Goal: Find specific page/section: Find specific page/section

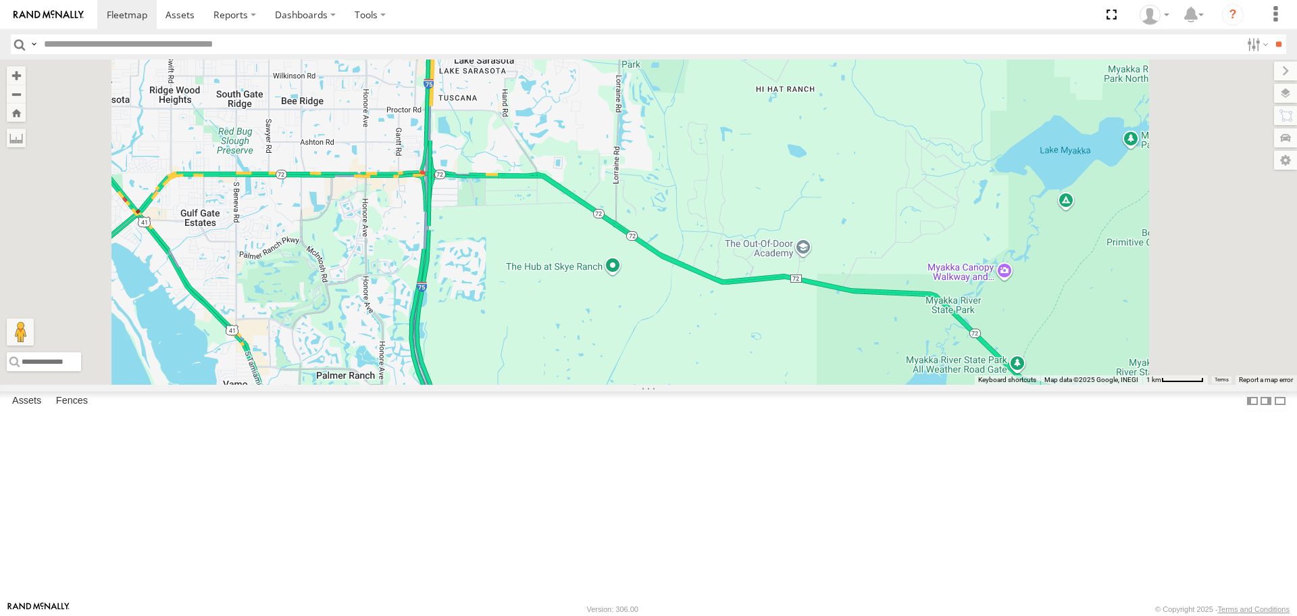
click at [829, 155] on div at bounding box center [648, 221] width 1297 height 324
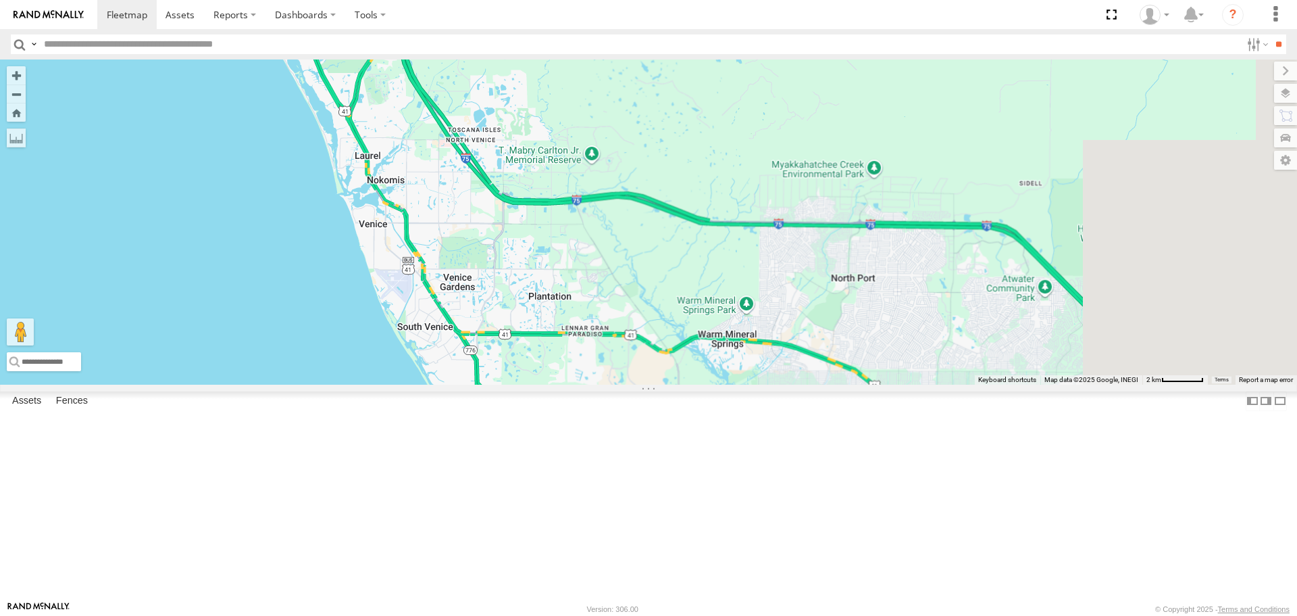
drag, startPoint x: 785, startPoint y: 230, endPoint x: 631, endPoint y: 137, distance: 180.5
click at [671, 157] on div at bounding box center [648, 221] width 1297 height 324
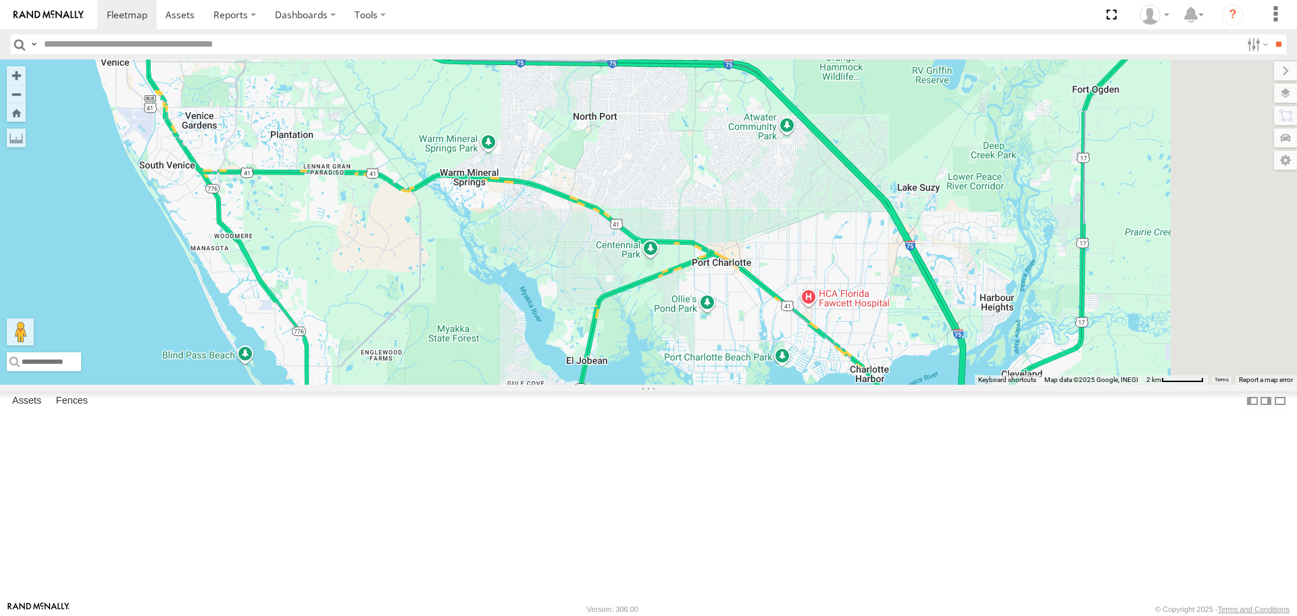
drag, startPoint x: 729, startPoint y: 255, endPoint x: 417, endPoint y: 104, distance: 347.0
click at [420, 104] on div at bounding box center [648, 221] width 1297 height 324
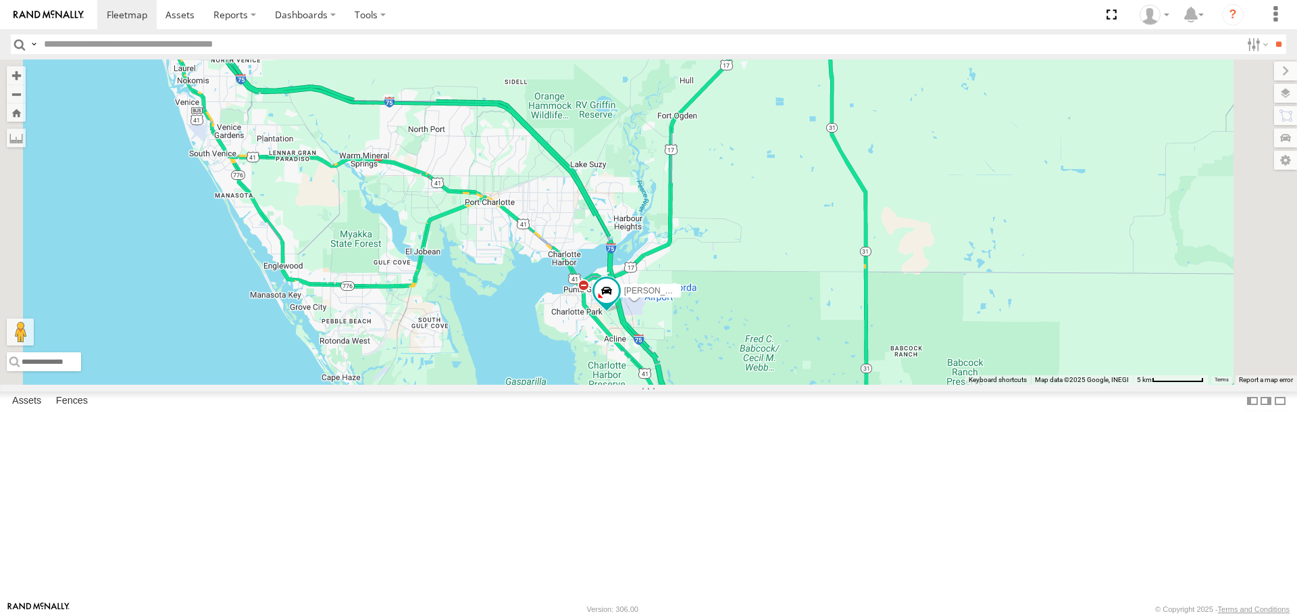
drag, startPoint x: 436, startPoint y: 171, endPoint x: 718, endPoint y: 370, distance: 345.2
click at [718, 368] on div "[PERSON_NAME]" at bounding box center [648, 221] width 1297 height 324
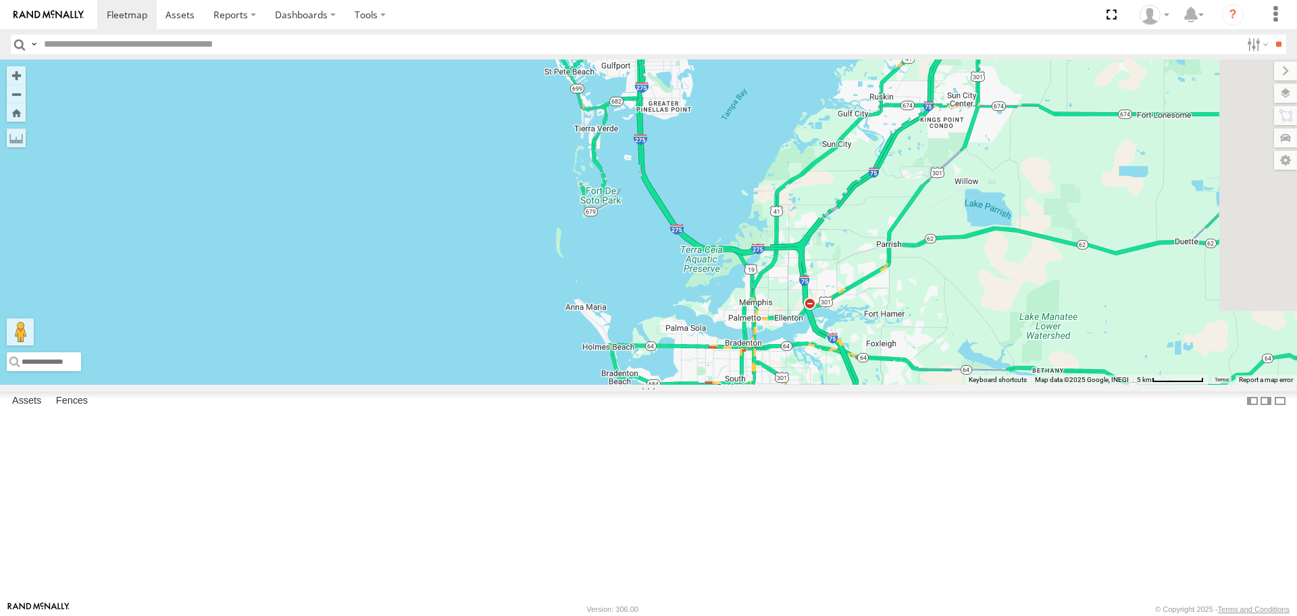
drag, startPoint x: 660, startPoint y: 276, endPoint x: 162, endPoint y: 264, distance: 498.9
click at [139, 276] on main "← Move left → Move right ↑ Move up ↓ Move down + Zoom in - Zoom out Home Jump l…" at bounding box center [648, 329] width 1297 height 541
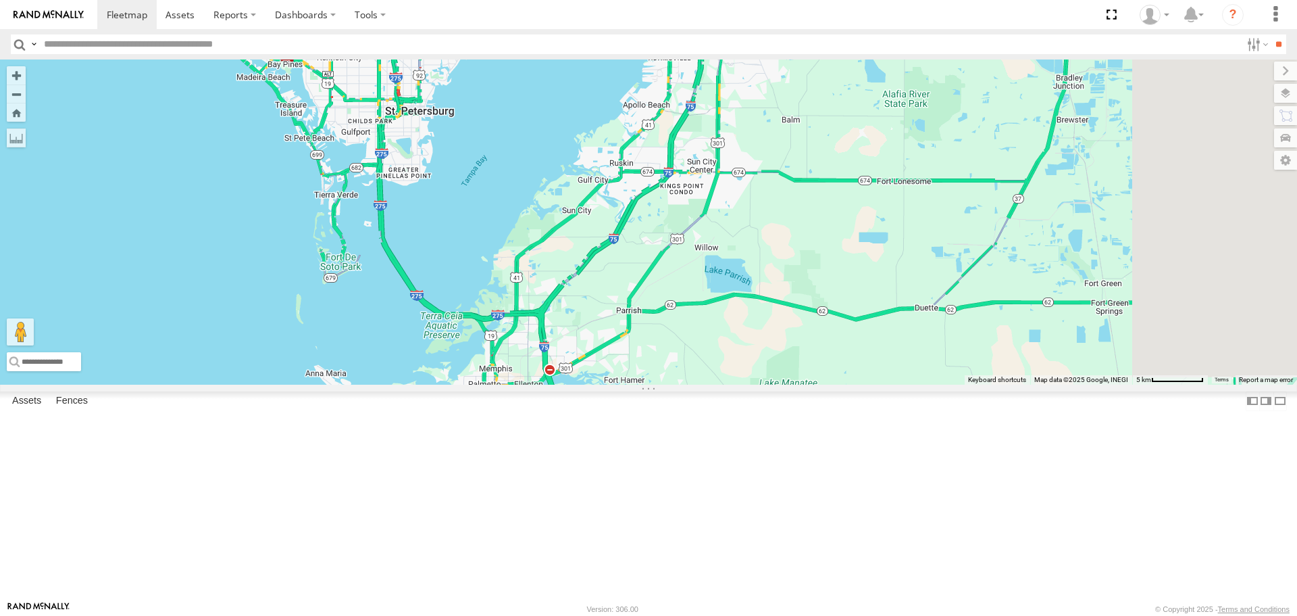
drag, startPoint x: 580, startPoint y: 283, endPoint x: 443, endPoint y: 117, distance: 216.0
click at [445, 121] on div "[PERSON_NAME]" at bounding box center [648, 221] width 1297 height 324
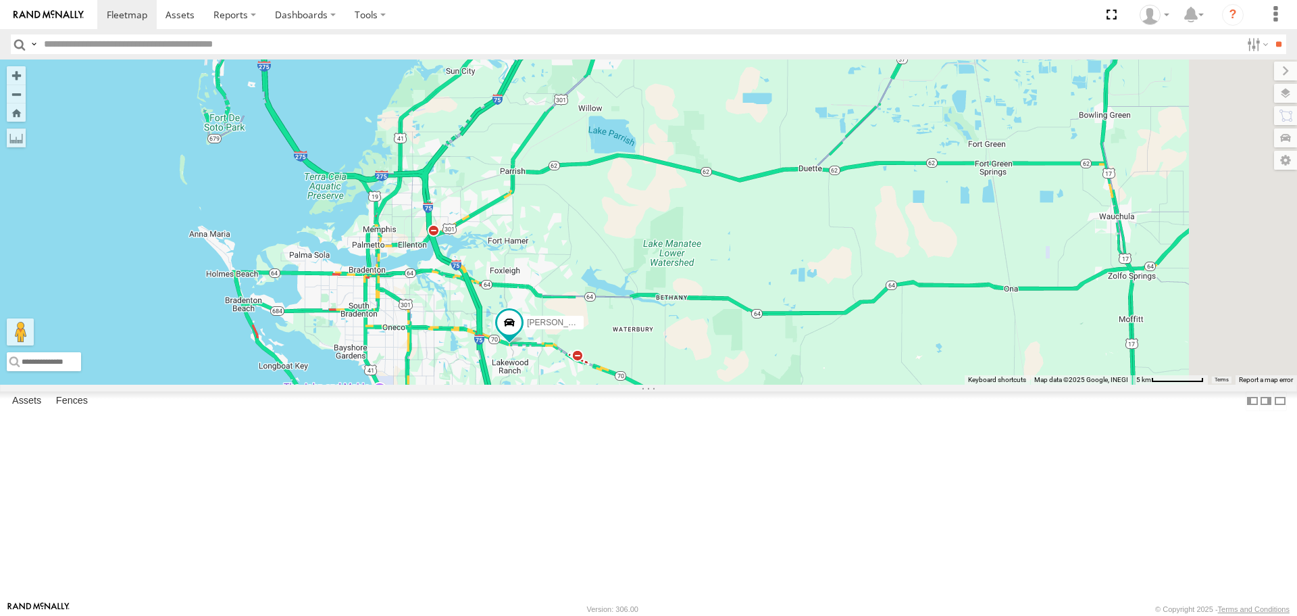
drag, startPoint x: 591, startPoint y: 403, endPoint x: 589, endPoint y: 317, distance: 86.5
click at [589, 317] on div "[PERSON_NAME] 3 [PERSON_NAME]" at bounding box center [648, 221] width 1297 height 324
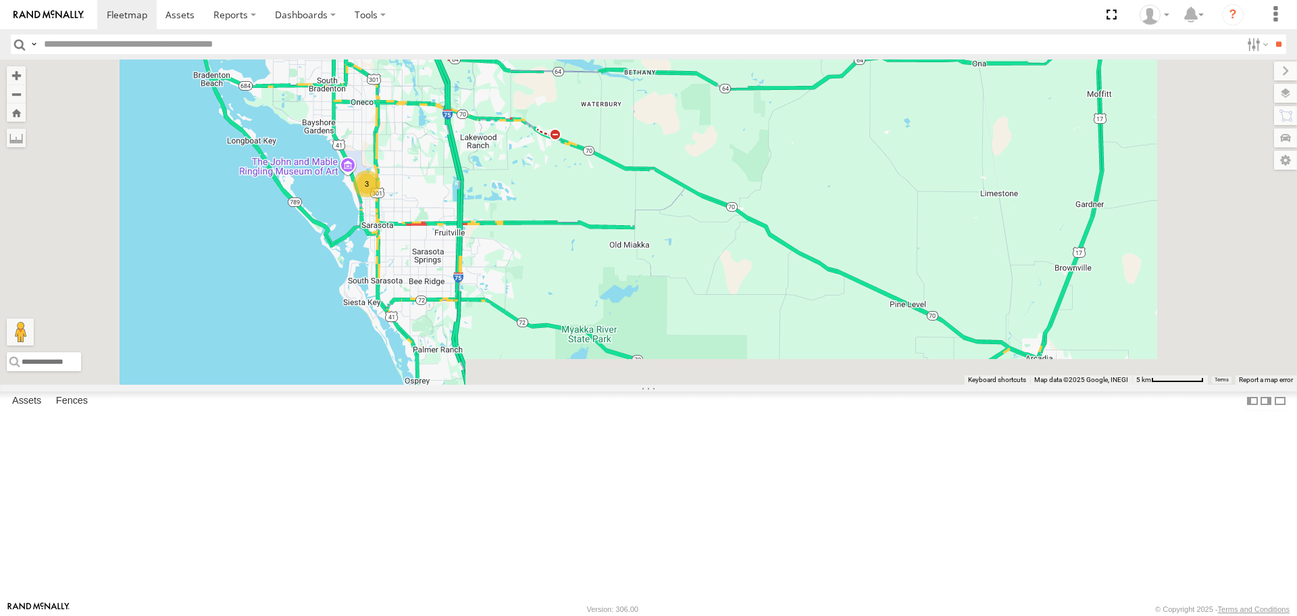
drag, startPoint x: 669, startPoint y: 445, endPoint x: 628, endPoint y: 274, distance: 175.7
click at [635, 282] on div "[PERSON_NAME] 3" at bounding box center [648, 221] width 1297 height 324
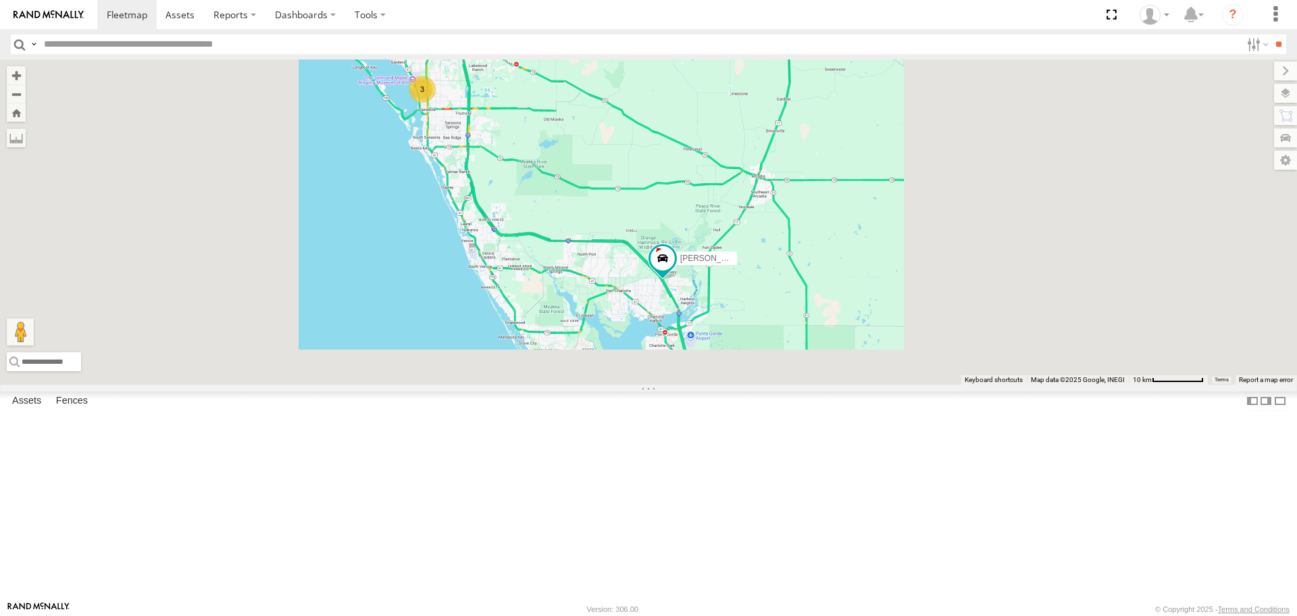
drag, startPoint x: 680, startPoint y: 280, endPoint x: 665, endPoint y: 316, distance: 38.4
click at [666, 316] on div "[PERSON_NAME] 3 [PERSON_NAME]" at bounding box center [648, 221] width 1297 height 324
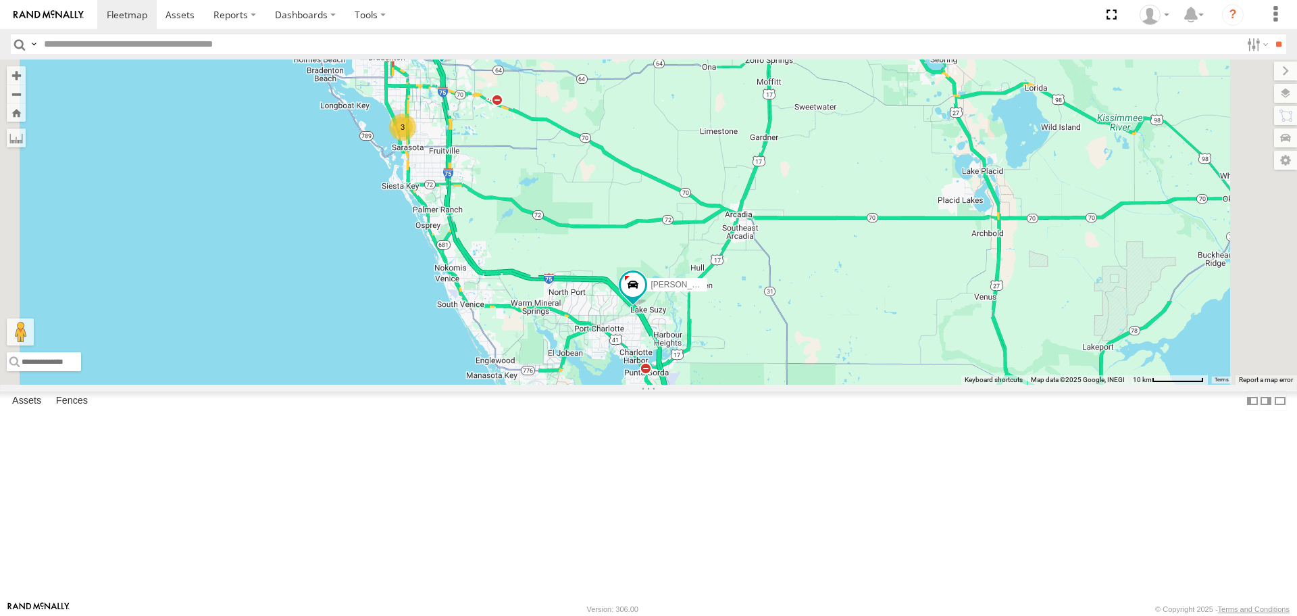
click at [416, 141] on div "3" at bounding box center [402, 127] width 27 height 27
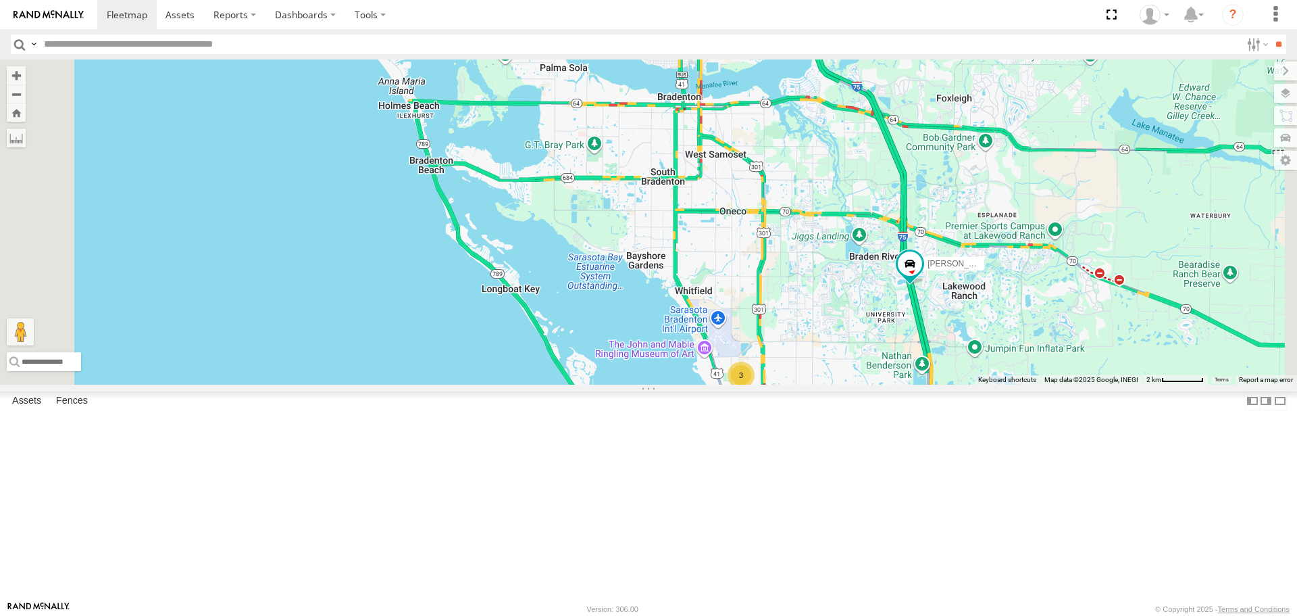
click at [755, 389] on div "3" at bounding box center [741, 375] width 27 height 27
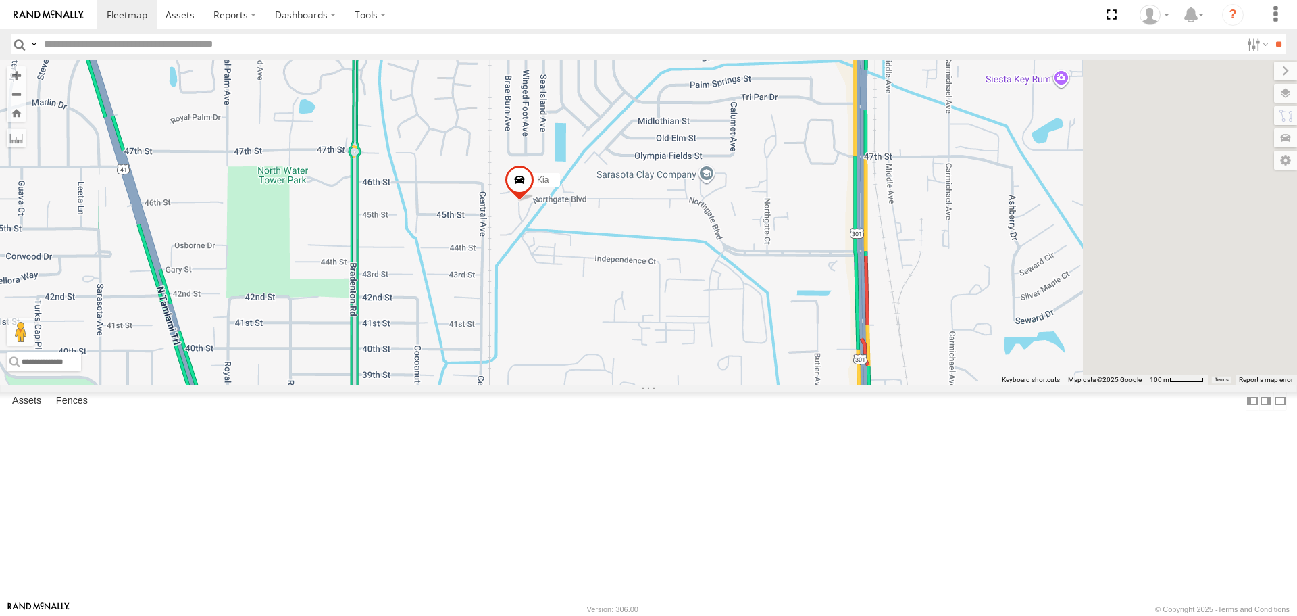
drag, startPoint x: 915, startPoint y: 500, endPoint x: 645, endPoint y: 305, distance: 332.5
click at [645, 305] on div "[PERSON_NAME]" at bounding box center [648, 221] width 1297 height 324
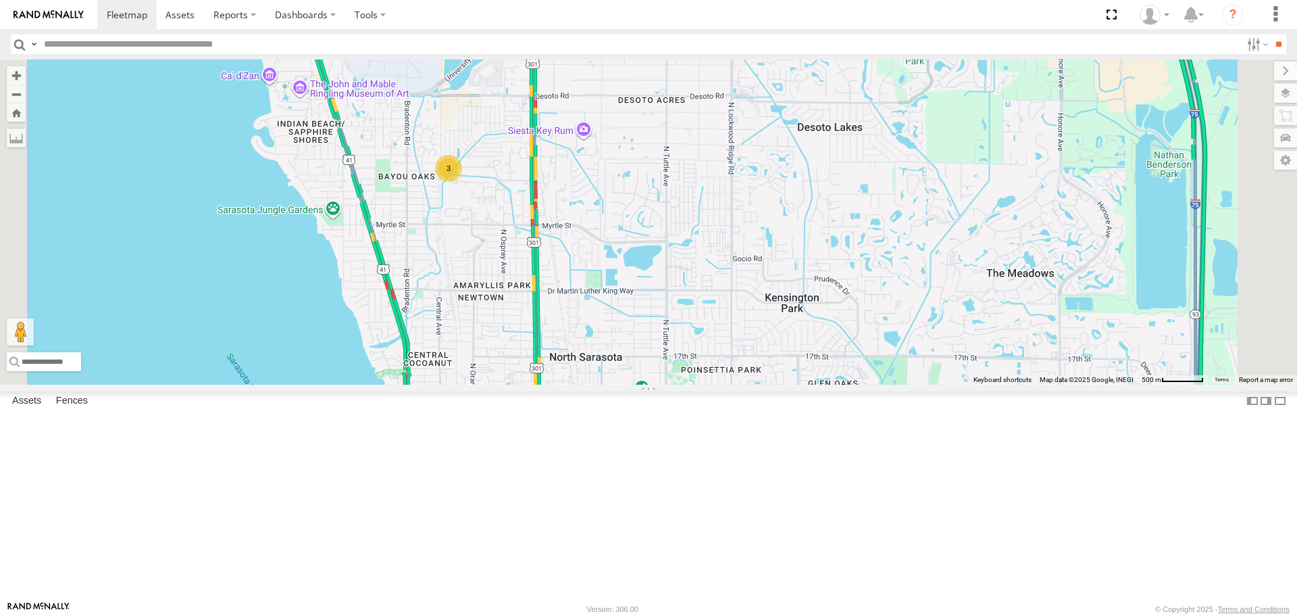
drag, startPoint x: 802, startPoint y: 378, endPoint x: 657, endPoint y: 305, distance: 162.6
click at [766, 341] on div "[PERSON_NAME] 3" at bounding box center [648, 221] width 1297 height 324
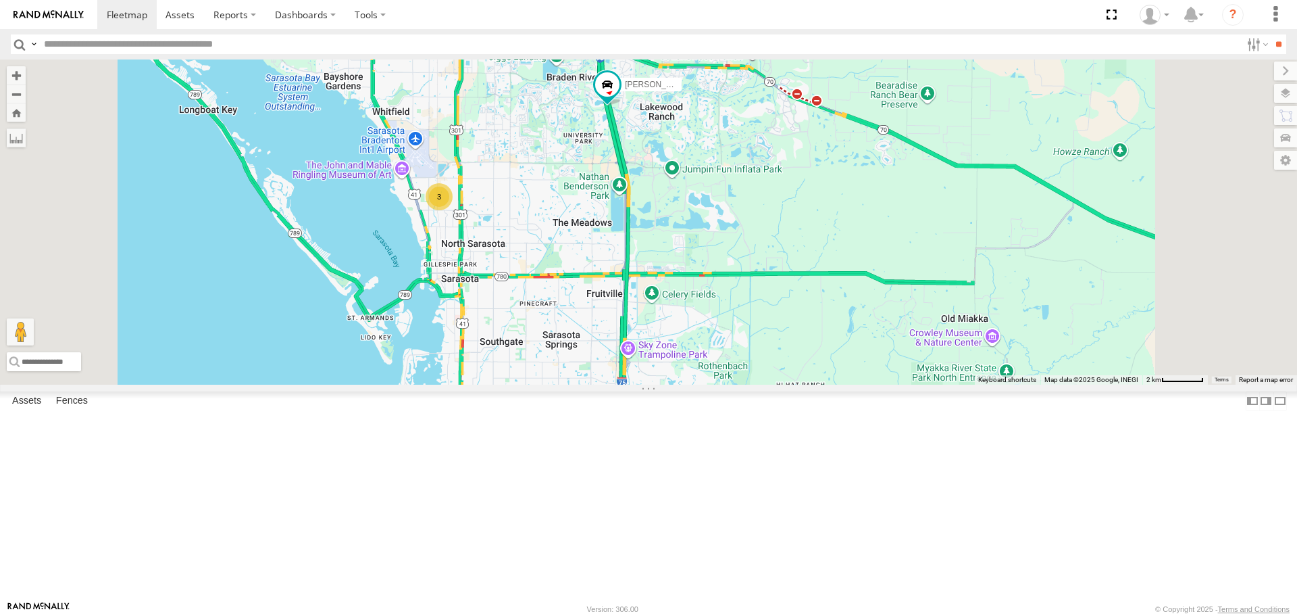
click at [664, 353] on div "[PERSON_NAME] 3" at bounding box center [648, 221] width 1297 height 324
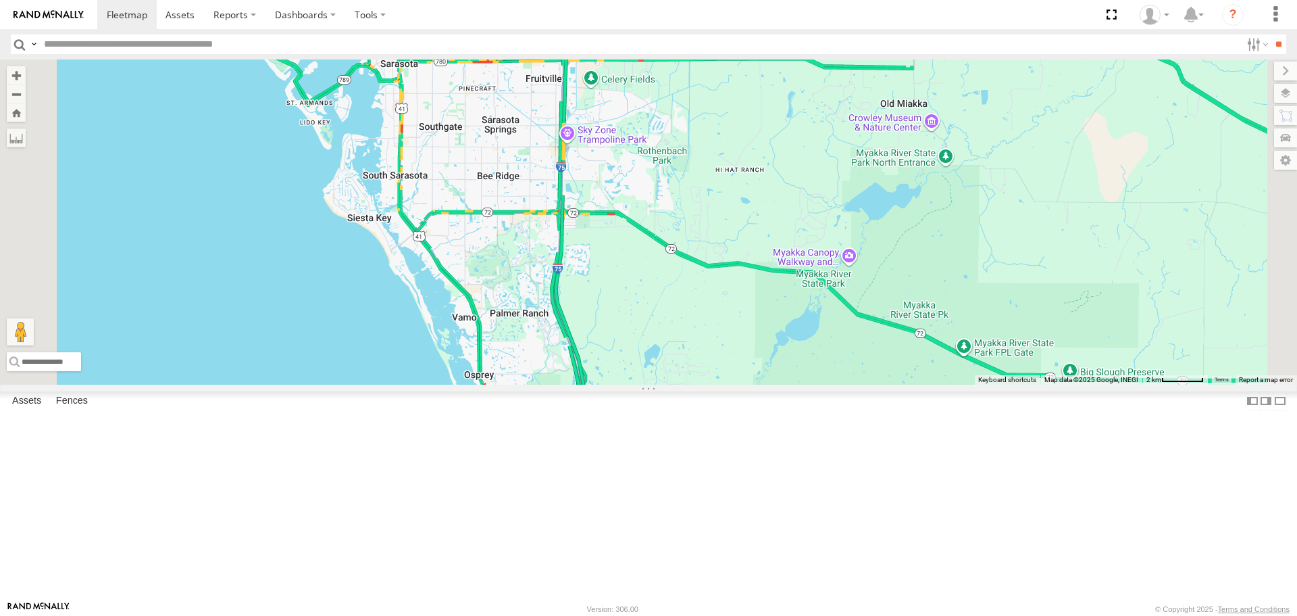
drag, startPoint x: 714, startPoint y: 453, endPoint x: 670, endPoint y: 339, distance: 121.5
click at [670, 340] on div "[PERSON_NAME] 3" at bounding box center [648, 221] width 1297 height 324
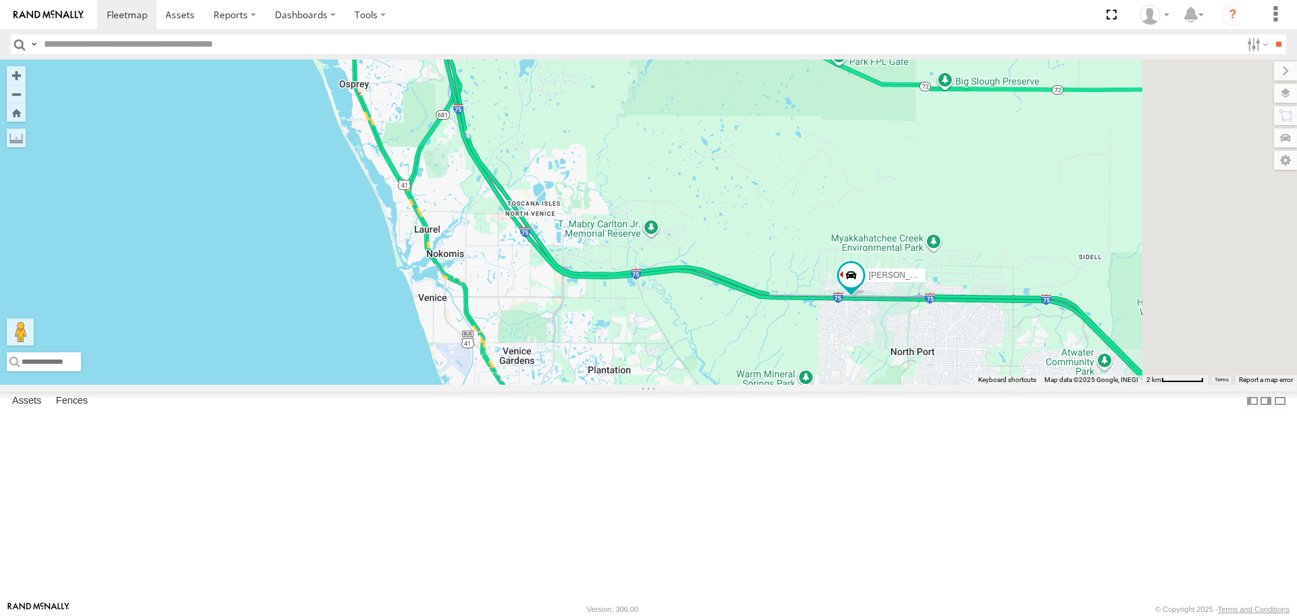
drag, startPoint x: 785, startPoint y: 505, endPoint x: 581, endPoint y: 415, distance: 223.3
click at [681, 384] on div "[PERSON_NAME] 3 [PERSON_NAME]" at bounding box center [648, 221] width 1297 height 324
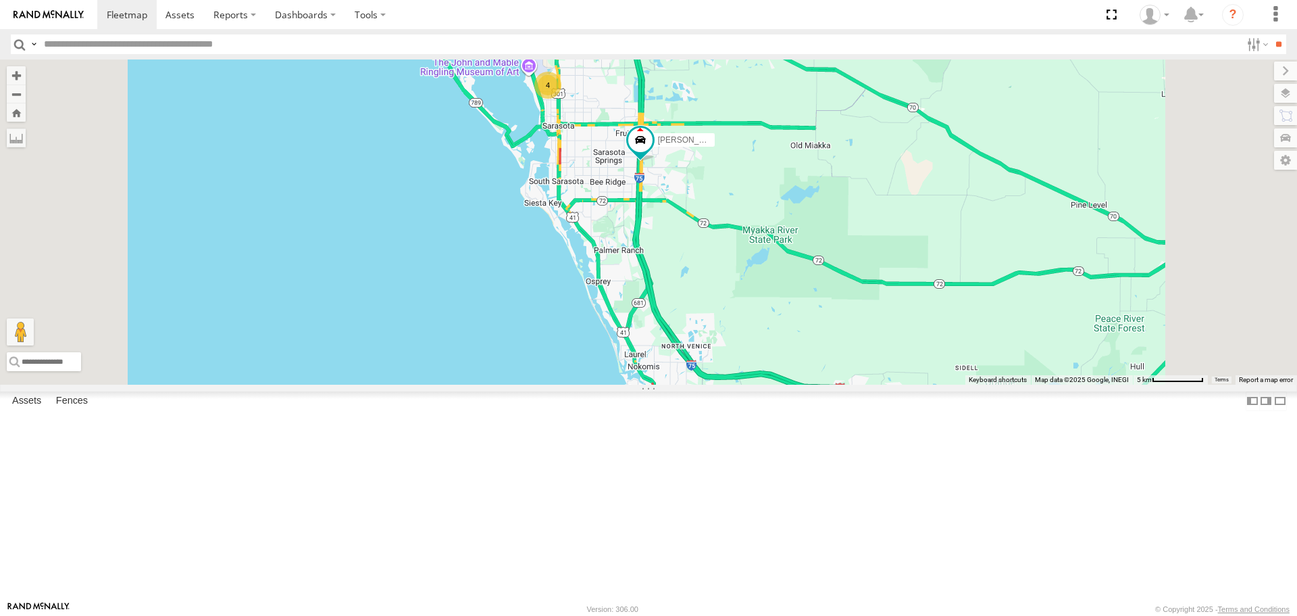
click at [562, 99] on div "4" at bounding box center [548, 85] width 27 height 27
click at [714, 189] on div "[PERSON_NAME] 4" at bounding box center [648, 221] width 1297 height 324
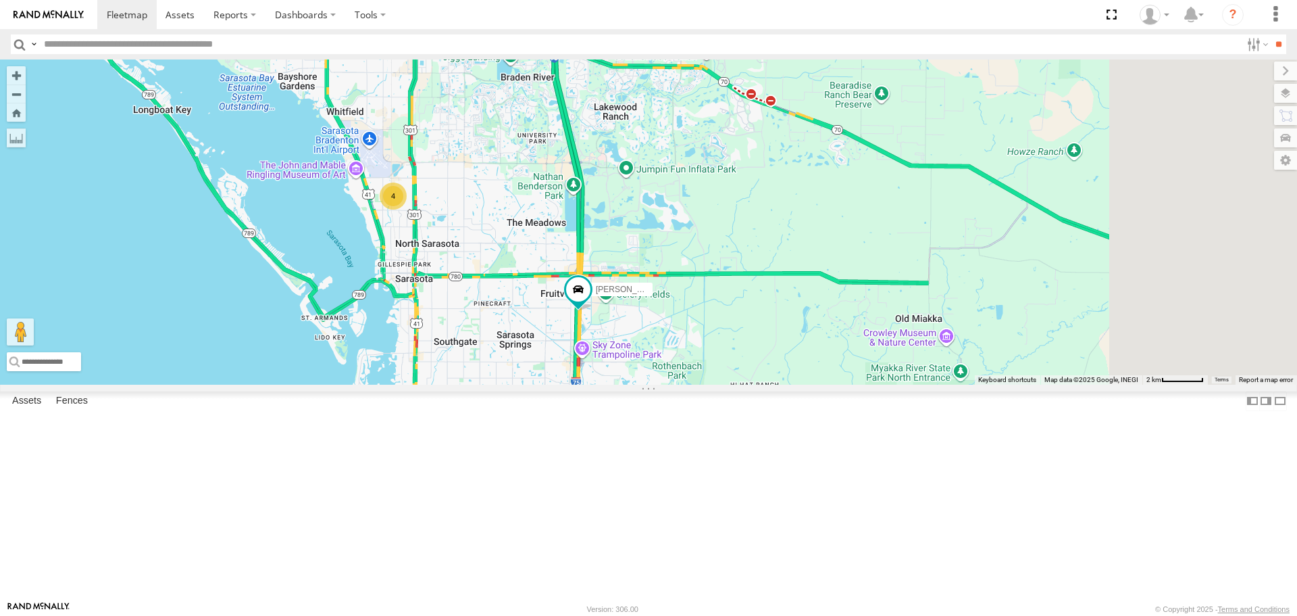
drag, startPoint x: 695, startPoint y: 450, endPoint x: 549, endPoint y: 354, distance: 174.7
click at [551, 355] on div "[PERSON_NAME] 4" at bounding box center [648, 221] width 1297 height 324
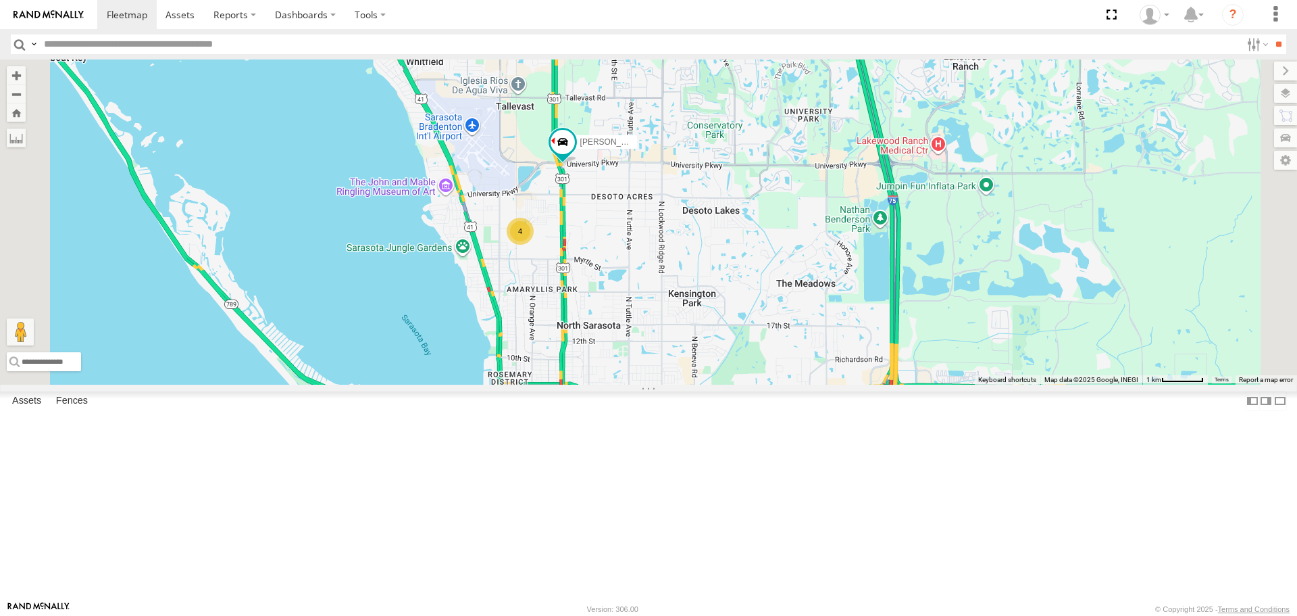
click at [0, 0] on span at bounding box center [0, 0] width 0 height 0
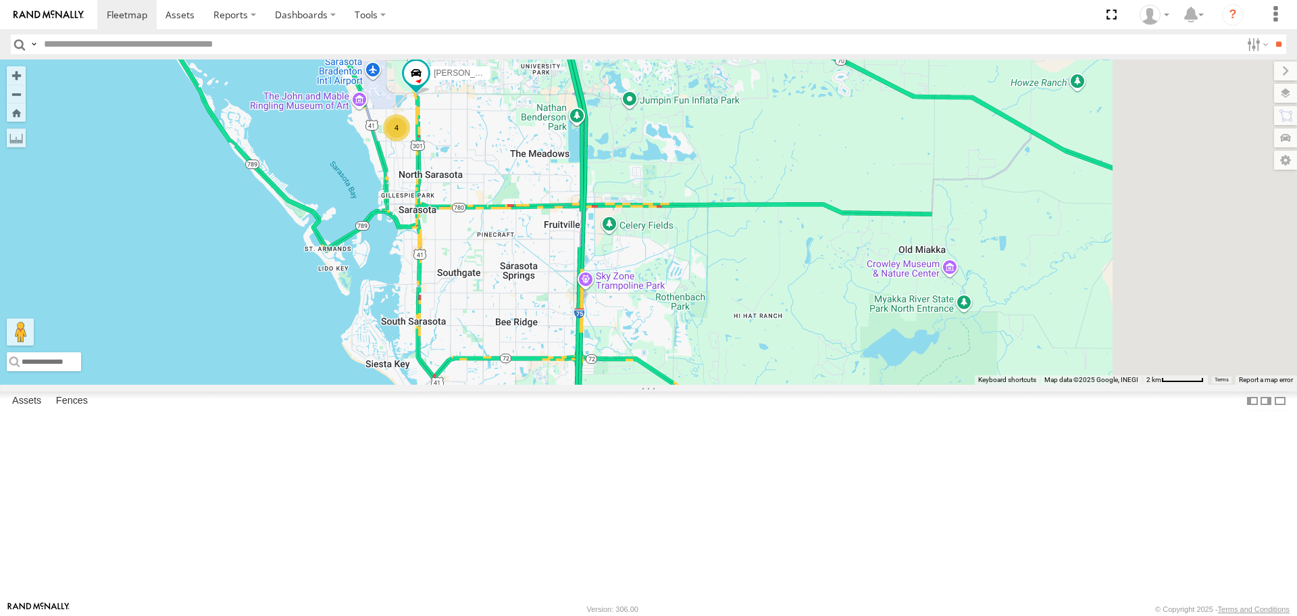
drag, startPoint x: 789, startPoint y: 387, endPoint x: 568, endPoint y: 307, distance: 234.1
click at [568, 307] on div "[PERSON_NAME] 4" at bounding box center [648, 221] width 1297 height 324
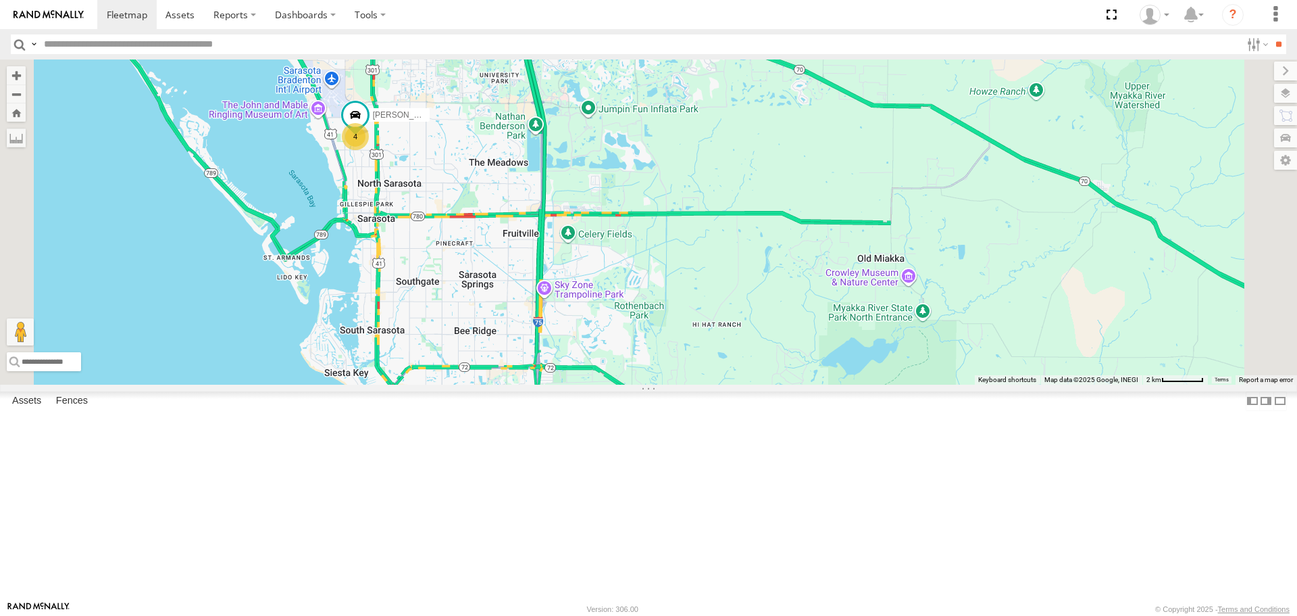
click at [714, 384] on div "[PERSON_NAME] 4" at bounding box center [648, 221] width 1297 height 324
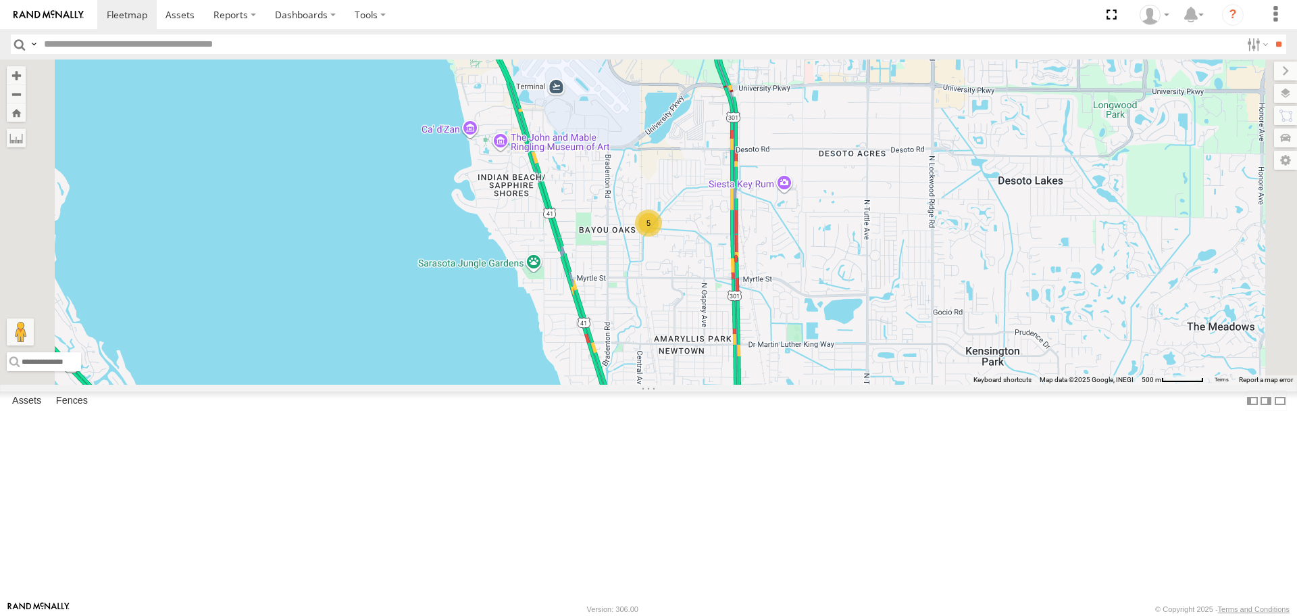
click at [662, 237] on div "5" at bounding box center [648, 222] width 27 height 27
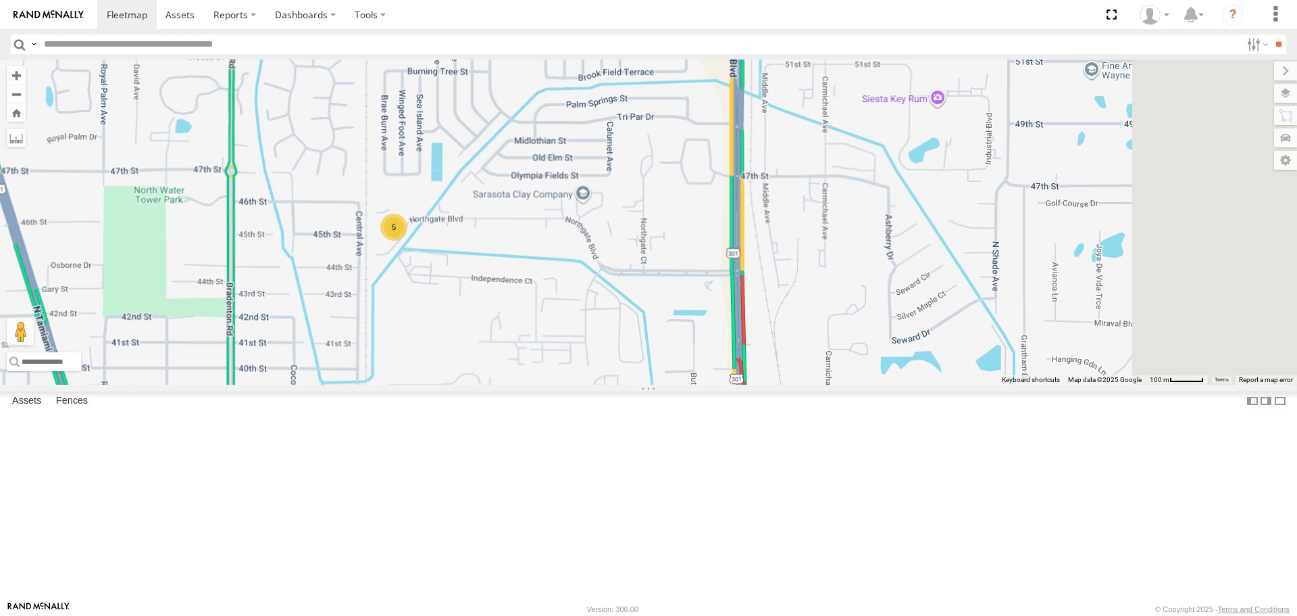
drag, startPoint x: 967, startPoint y: 402, endPoint x: 665, endPoint y: 387, distance: 302.4
click at [665, 384] on div "5" at bounding box center [648, 221] width 1297 height 324
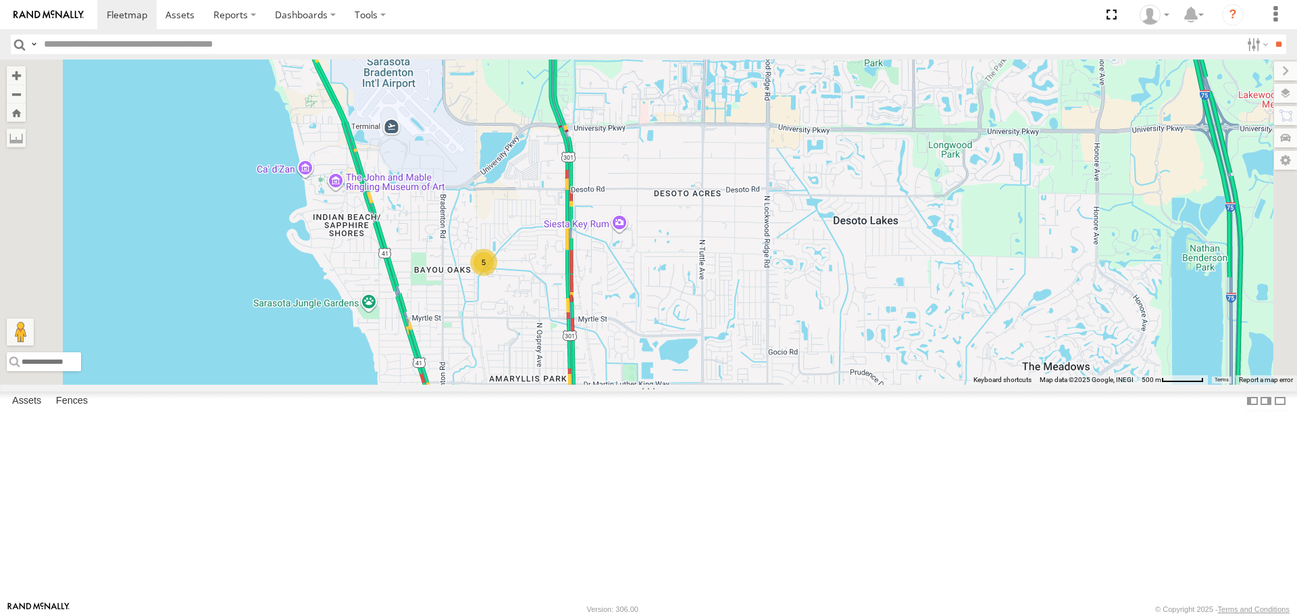
click at [700, 383] on div "5" at bounding box center [648, 221] width 1297 height 324
click at [701, 383] on div "5" at bounding box center [648, 221] width 1297 height 324
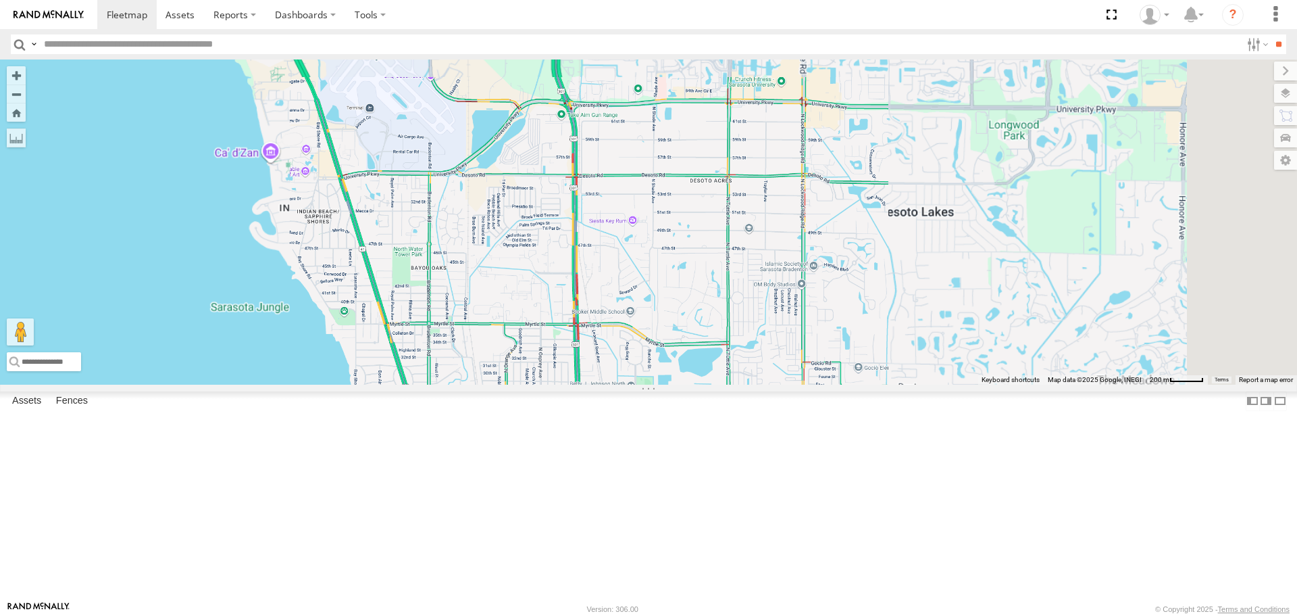
drag, startPoint x: 692, startPoint y: 353, endPoint x: 685, endPoint y: 329, distance: 24.8
click at [687, 340] on div at bounding box center [648, 221] width 1297 height 324
click at [685, 329] on div at bounding box center [648, 221] width 1297 height 324
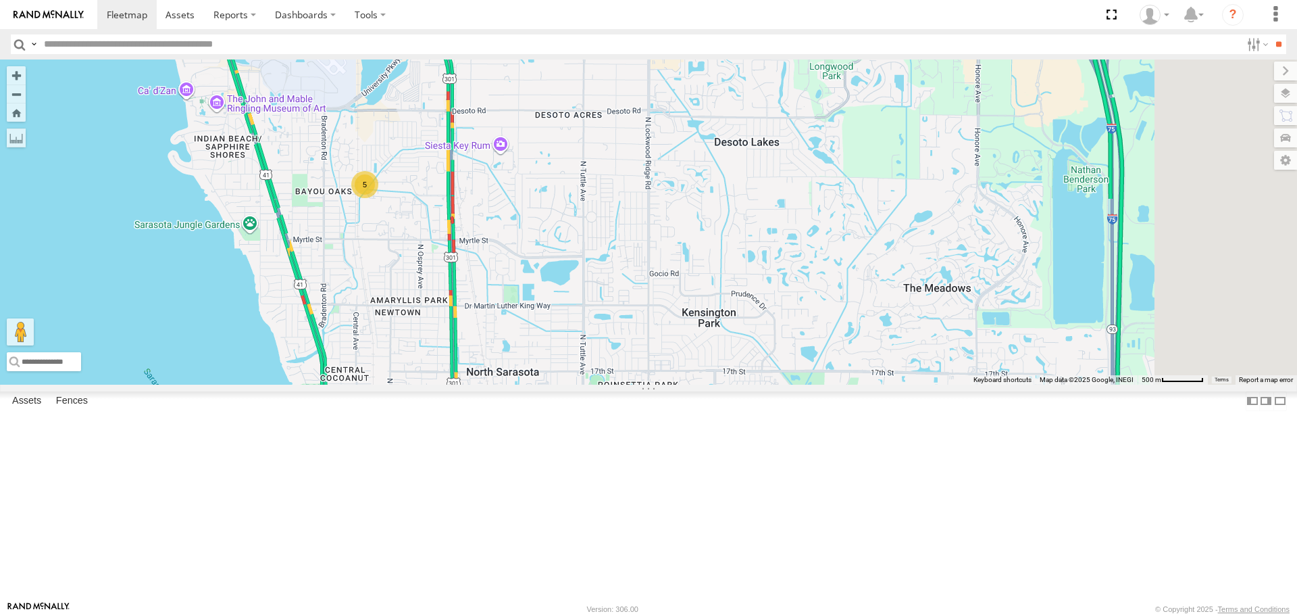
drag, startPoint x: 992, startPoint y: 391, endPoint x: 861, endPoint y: 368, distance: 133.1
click at [861, 368] on div "5" at bounding box center [648, 221] width 1297 height 324
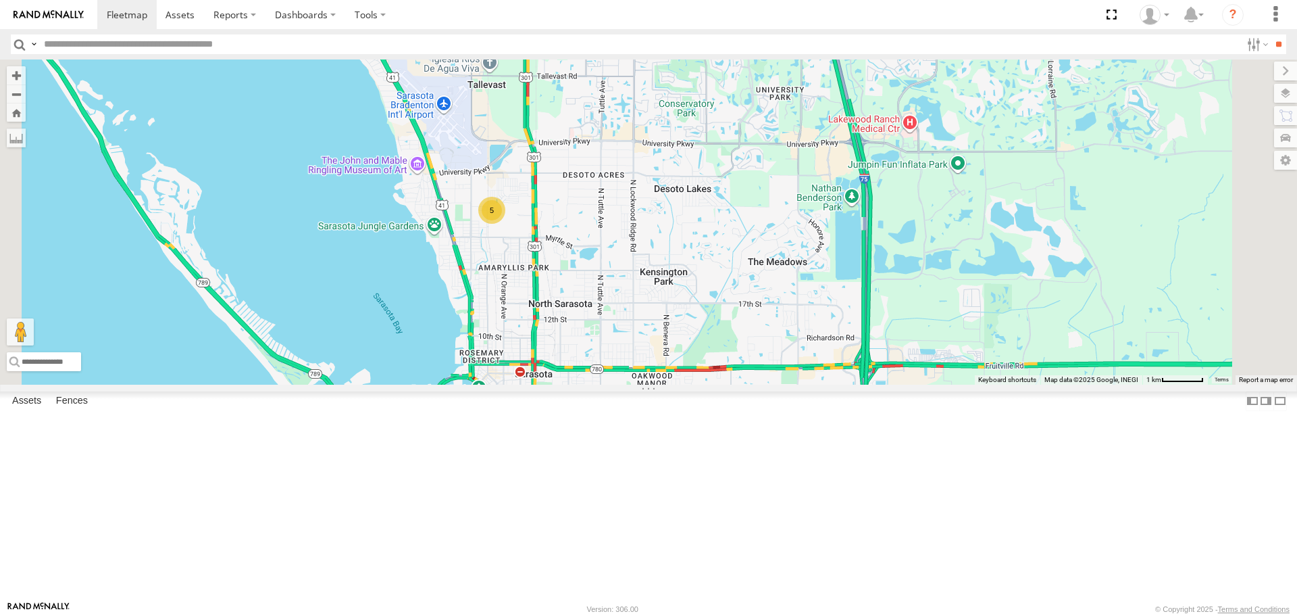
click at [505, 224] on div "5" at bounding box center [491, 210] width 27 height 27
